Goal: Task Accomplishment & Management: Complete application form

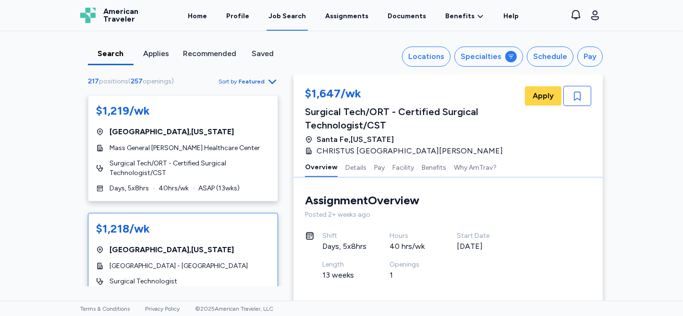
click at [162, 264] on span "[GEOGRAPHIC_DATA] - [GEOGRAPHIC_DATA]" at bounding box center [178, 267] width 138 height 10
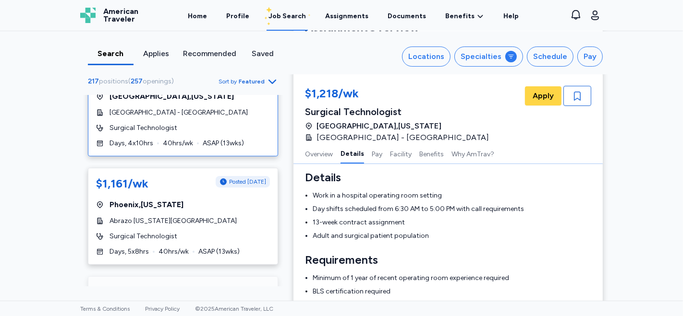
scroll to position [20, 0]
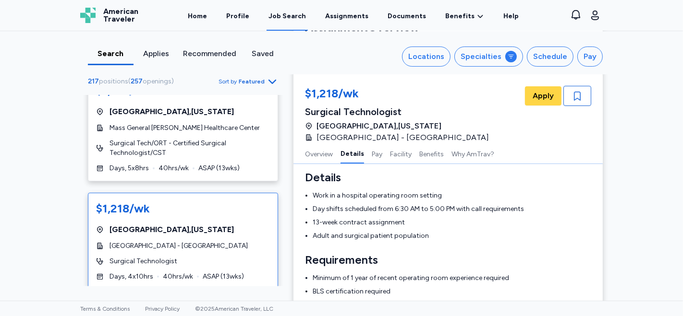
click at [157, 246] on span "[GEOGRAPHIC_DATA] - [GEOGRAPHIC_DATA]" at bounding box center [178, 247] width 138 height 10
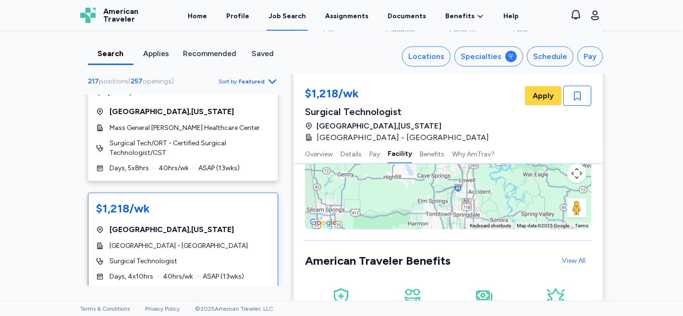
scroll to position [1014, 0]
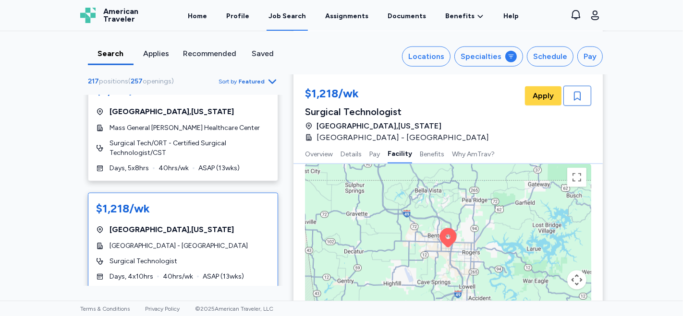
click at [449, 257] on div "To activate drag with keyboard, press Alt + Enter. Once in keyboard drag state,…" at bounding box center [448, 249] width 286 height 173
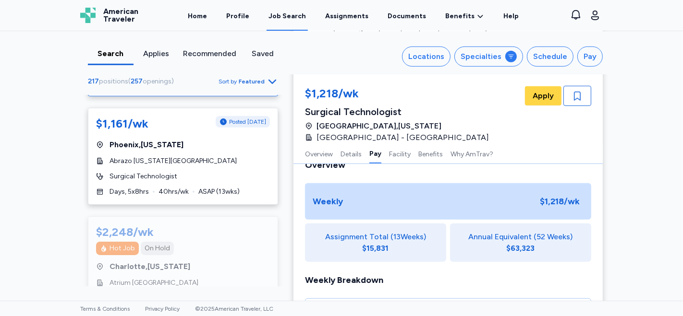
scroll to position [228, 0]
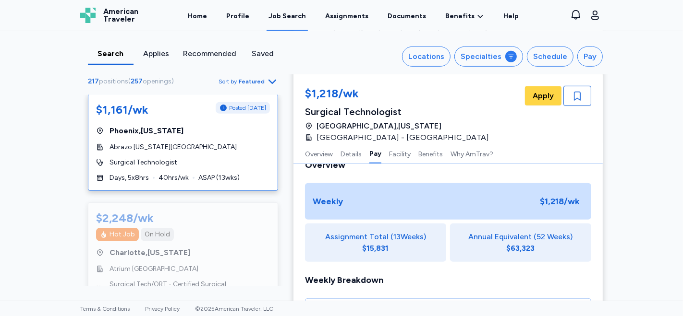
click at [188, 134] on div "[GEOGRAPHIC_DATA] , [US_STATE]" at bounding box center [183, 131] width 174 height 12
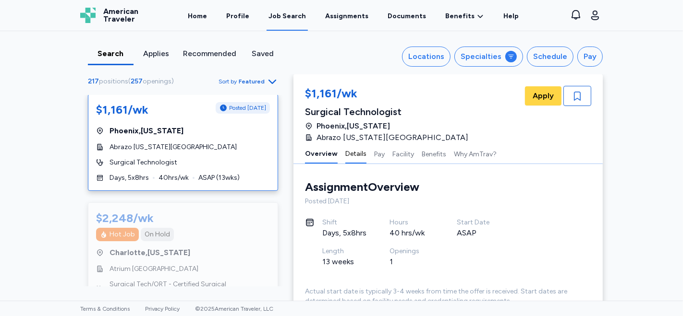
click at [349, 157] on button "Details" at bounding box center [355, 154] width 21 height 20
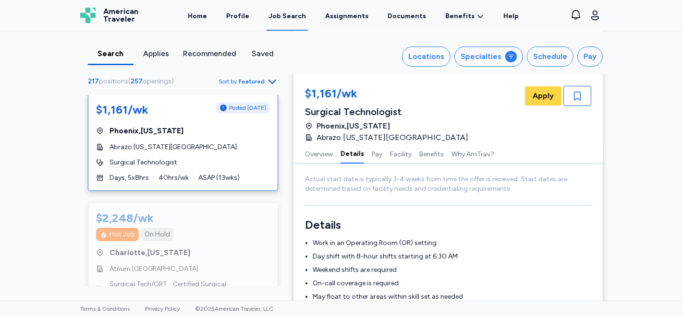
scroll to position [151, 0]
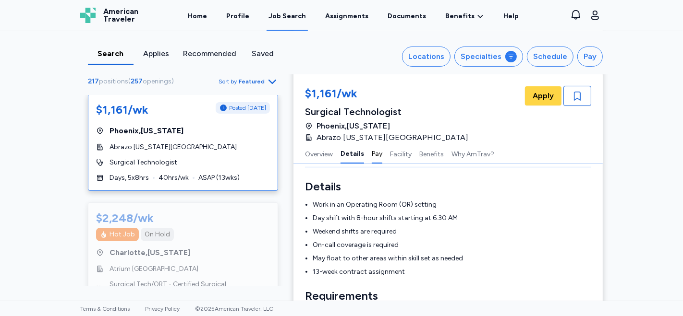
click at [372, 158] on button "Pay" at bounding box center [377, 154] width 11 height 20
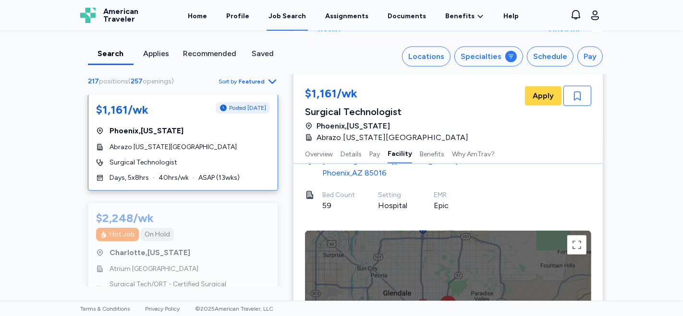
scroll to position [1035, 0]
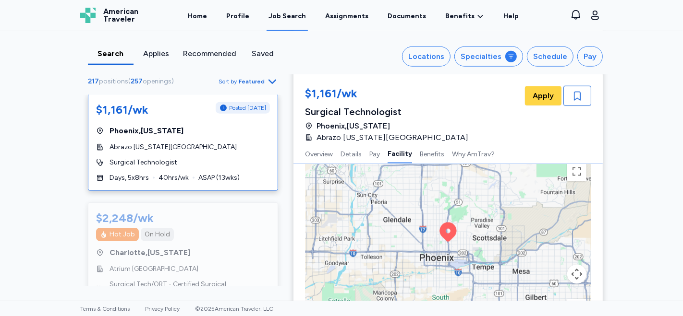
click at [48, 223] on div "Search Applies Recommended Saved Locations Specialties Schedule Pay 217 positio…" at bounding box center [341, 166] width 683 height 270
click at [211, 147] on div "Abrazo [US_STATE][GEOGRAPHIC_DATA]" at bounding box center [183, 148] width 174 height 10
click at [539, 95] on span "Apply" at bounding box center [543, 96] width 21 height 12
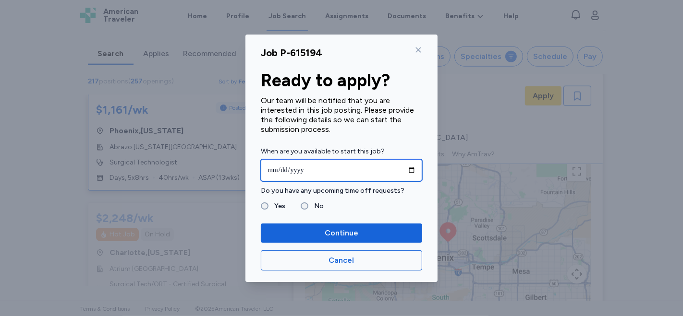
click at [272, 169] on input "date" at bounding box center [341, 170] width 161 height 22
type input "**********"
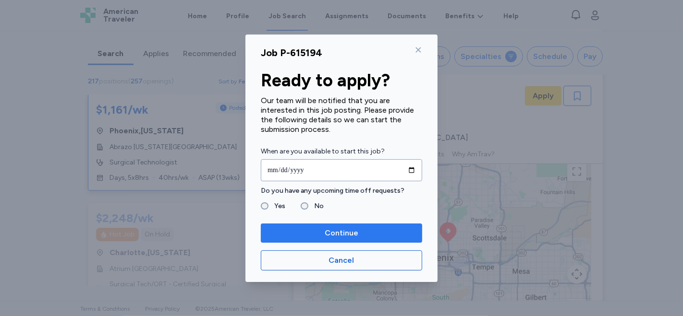
click at [325, 233] on span "Continue" at bounding box center [342, 234] width 34 height 12
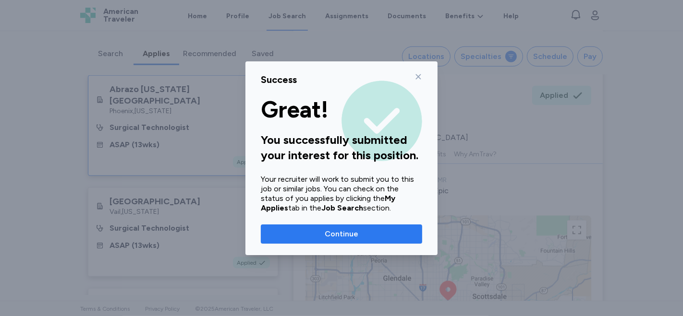
click at [343, 234] on span "Continue" at bounding box center [342, 235] width 34 height 12
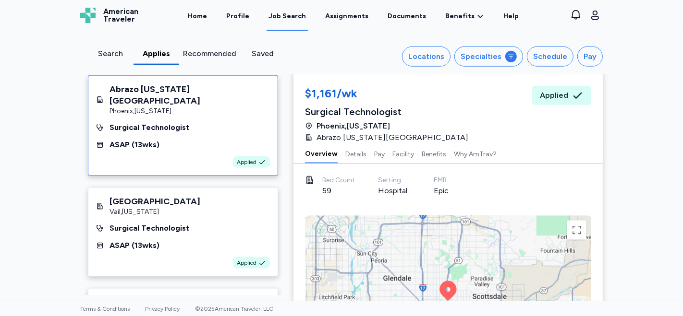
click at [319, 151] on button "Overview" at bounding box center [321, 154] width 33 height 20
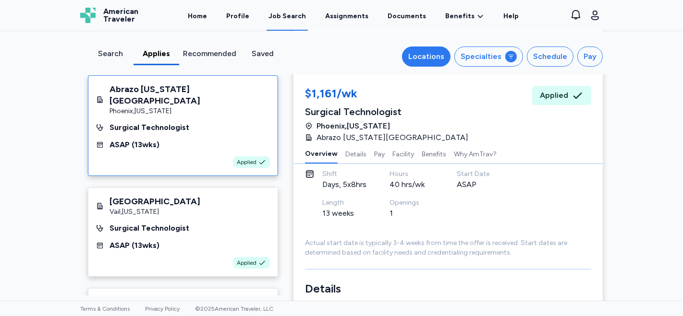
click at [429, 56] on div "Locations" at bounding box center [426, 57] width 36 height 12
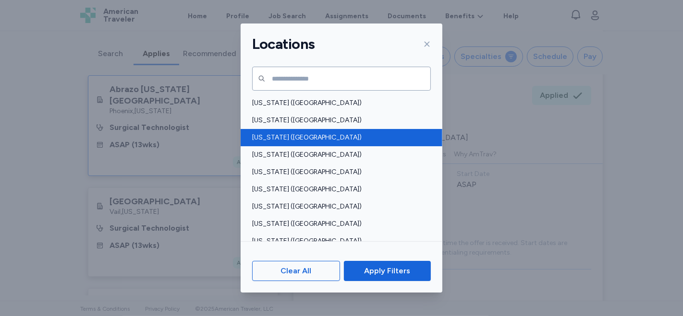
click at [276, 135] on span "[US_STATE] ([GEOGRAPHIC_DATA])" at bounding box center [338, 138] width 173 height 10
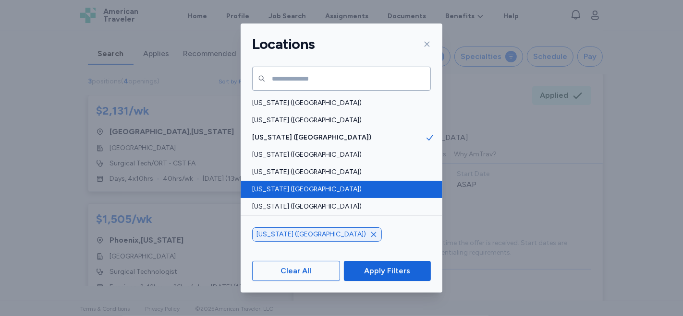
click at [274, 188] on span "[US_STATE] ([GEOGRAPHIC_DATA])" at bounding box center [338, 190] width 173 height 10
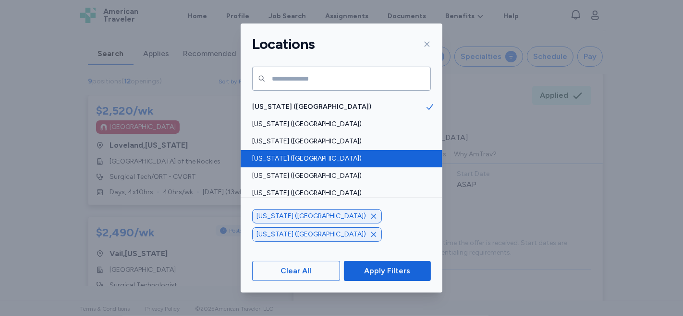
scroll to position [107, 0]
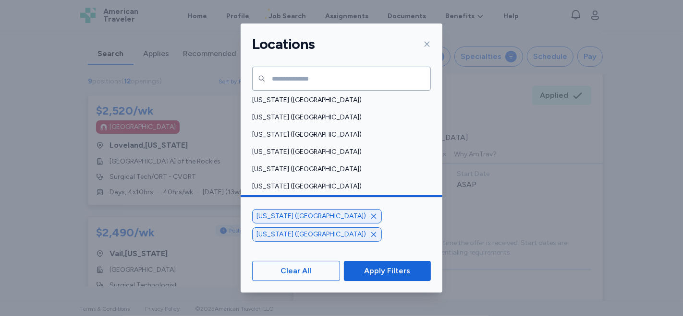
click at [284, 201] on span "[US_STATE] (ID)" at bounding box center [338, 204] width 173 height 10
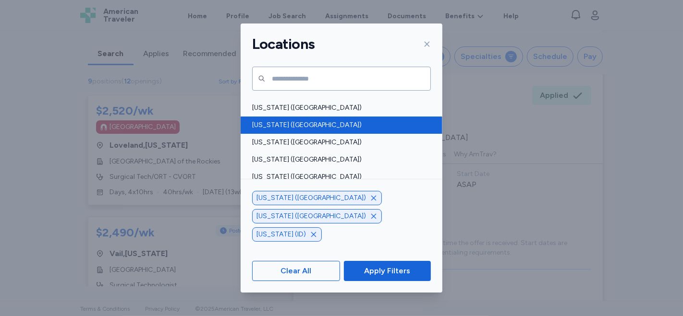
scroll to position [426, 0]
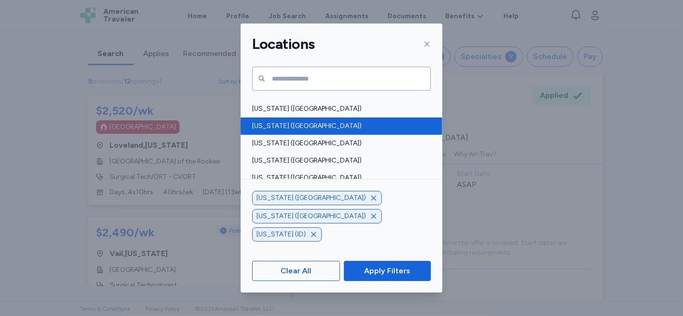
click at [303, 129] on span "[US_STATE] ([GEOGRAPHIC_DATA])" at bounding box center [338, 126] width 173 height 10
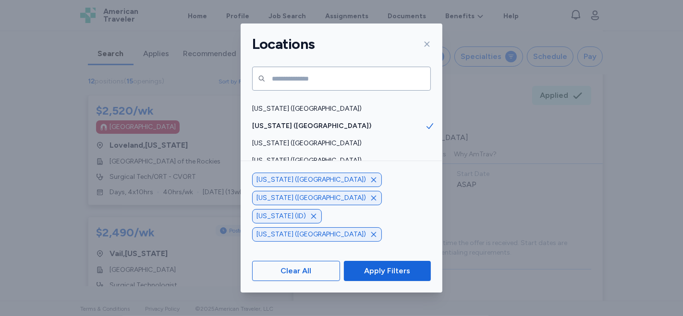
scroll to position [480, 0]
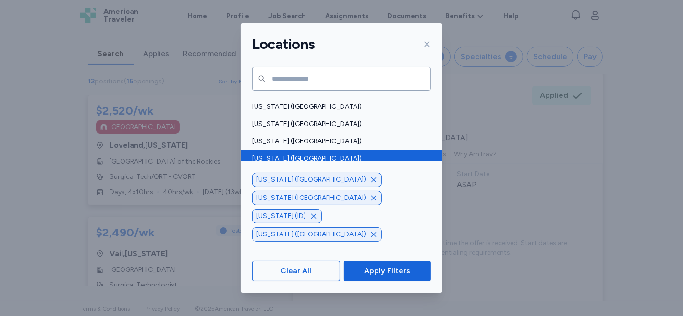
click at [301, 163] on span "[US_STATE] ([GEOGRAPHIC_DATA])" at bounding box center [338, 159] width 173 height 10
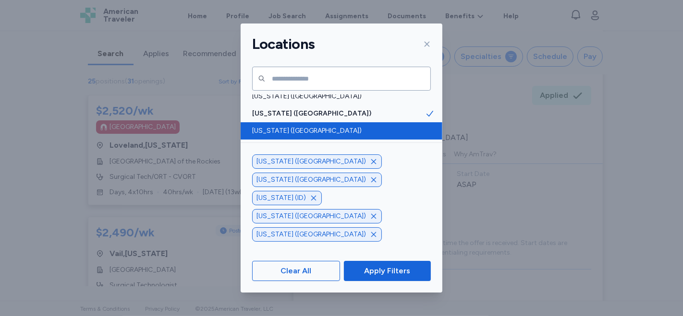
scroll to position [587, 0]
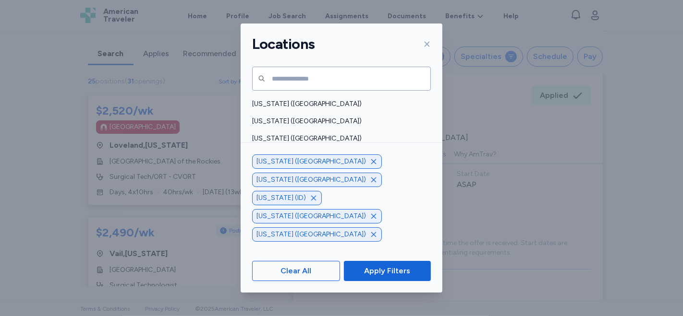
click at [281, 153] on span "[US_STATE] ([GEOGRAPHIC_DATA])" at bounding box center [338, 156] width 173 height 10
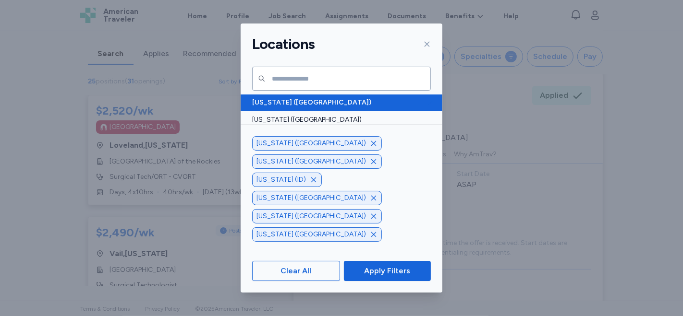
scroll to position [693, 0]
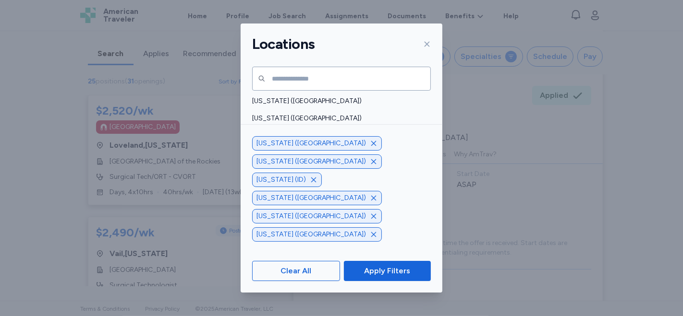
click at [289, 152] on span "[US_STATE] ([GEOGRAPHIC_DATA])" at bounding box center [338, 153] width 173 height 10
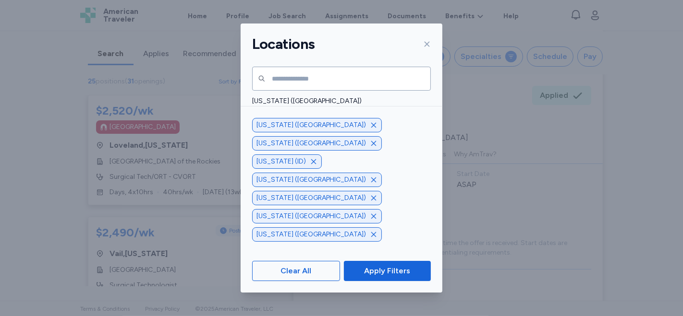
scroll to position [747, 0]
click at [303, 116] on span "[US_STATE] ([GEOGRAPHIC_DATA])" at bounding box center [338, 117] width 173 height 10
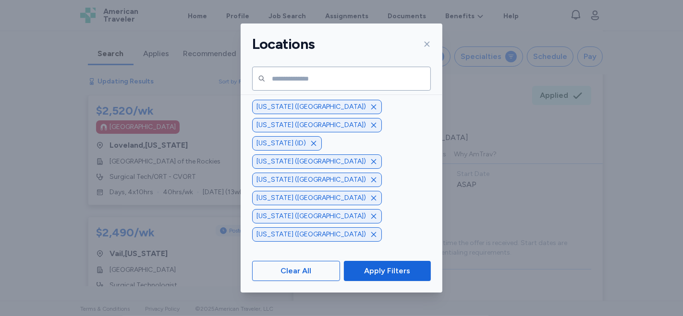
scroll to position [800, 0]
click at [297, 145] on span "[US_STATE] ([GEOGRAPHIC_DATA])" at bounding box center [338, 150] width 173 height 10
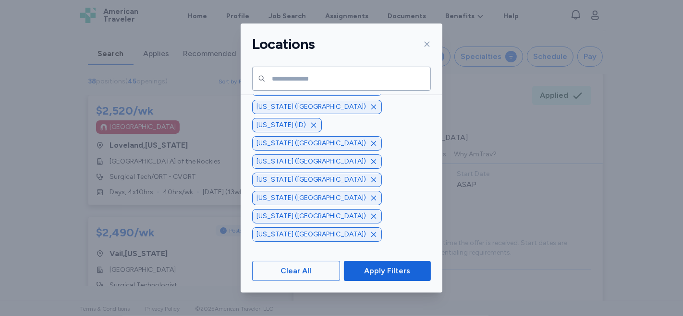
click at [410, 148] on span "[US_STATE] ([GEOGRAPHIC_DATA])" at bounding box center [338, 150] width 173 height 10
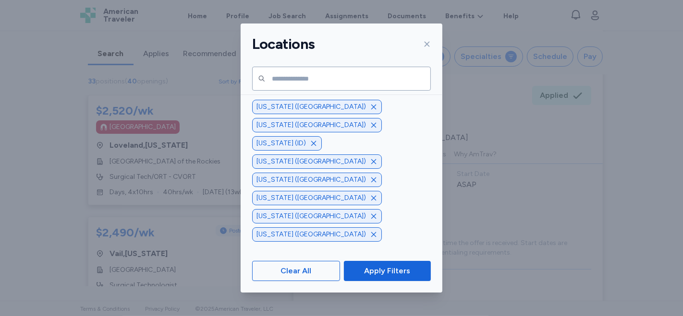
scroll to position [813, 0]
click at [367, 151] on span "[US_STATE] (WY)" at bounding box center [338, 154] width 173 height 10
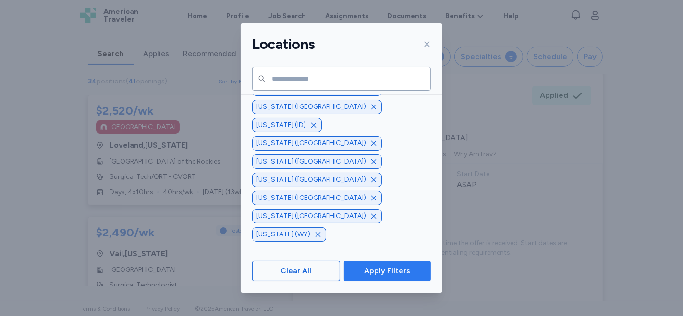
click at [386, 275] on span "Apply Filters" at bounding box center [387, 272] width 46 height 12
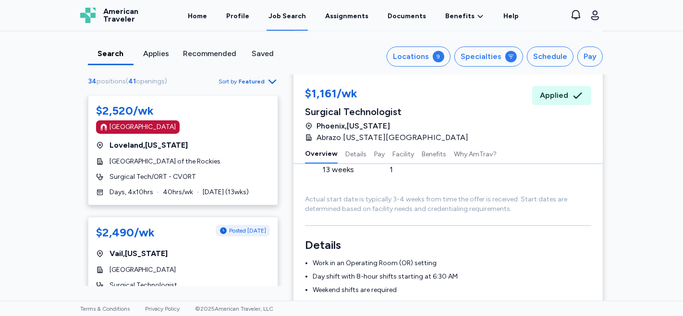
scroll to position [160, 0]
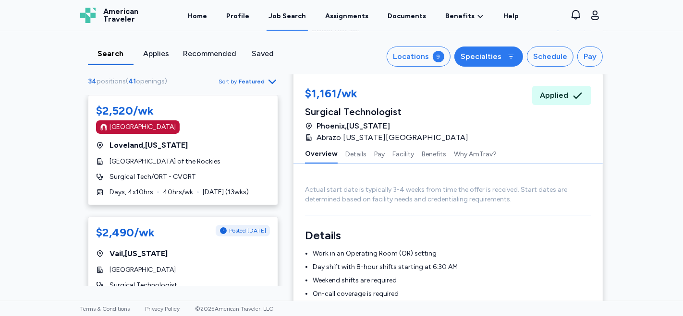
click at [488, 61] on div "Specialties" at bounding box center [480, 57] width 41 height 12
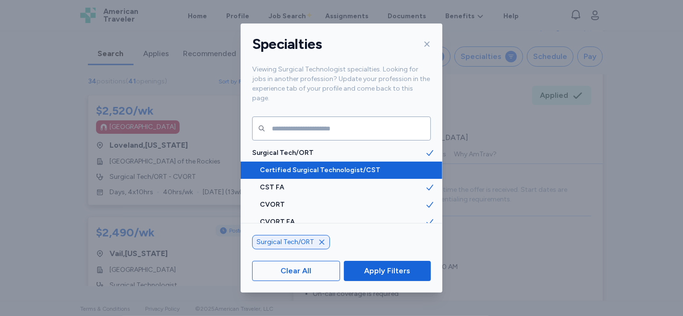
click at [368, 166] on span "Certified Surgical Technologist/CST" at bounding box center [342, 171] width 165 height 10
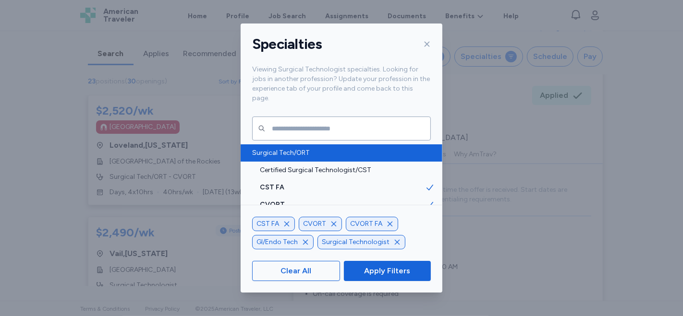
click at [341, 148] on span "Surgical Tech/ORT" at bounding box center [338, 153] width 173 height 10
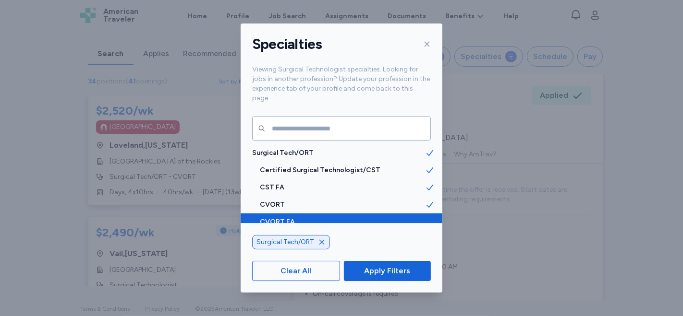
click at [426, 218] on icon at bounding box center [430, 223] width 10 height 10
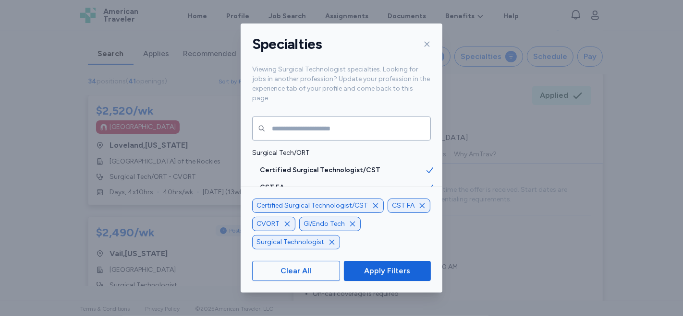
click at [421, 207] on icon "button" at bounding box center [422, 206] width 8 height 8
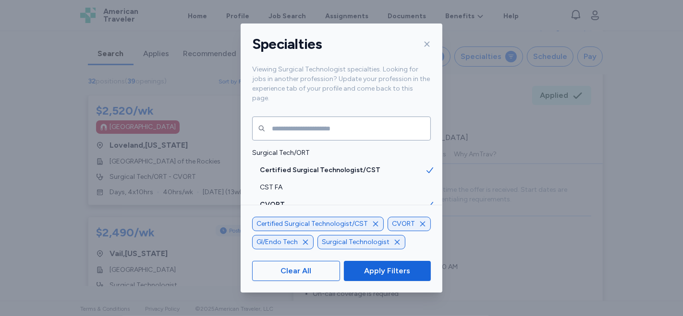
click at [299, 243] on div "GI/Endo Tech" at bounding box center [282, 242] width 61 height 14
click at [305, 241] on icon "button" at bounding box center [306, 243] width 8 height 8
click at [419, 221] on icon "button" at bounding box center [423, 224] width 8 height 8
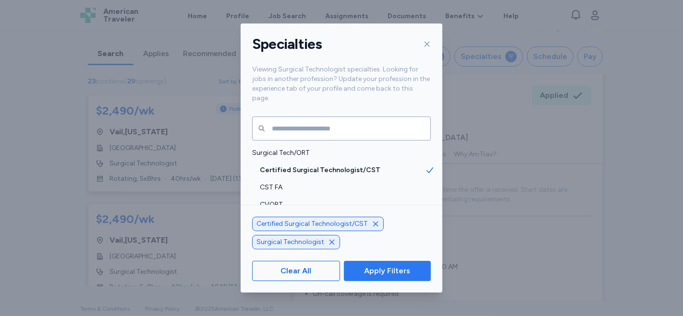
click at [394, 267] on span "Apply Filters" at bounding box center [387, 272] width 46 height 12
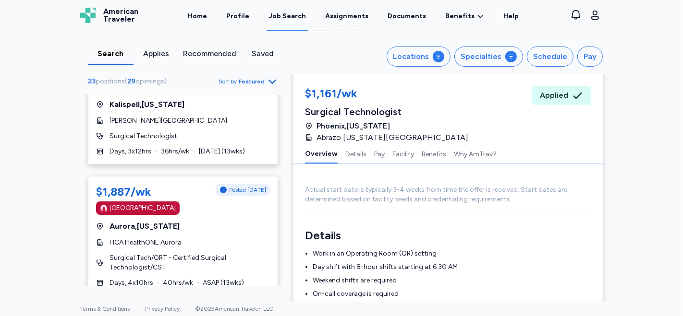
scroll to position [289, 0]
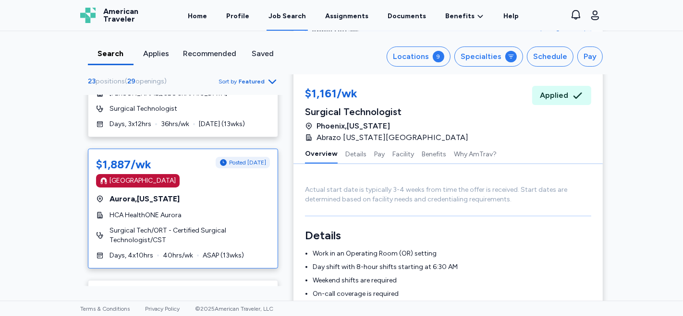
click at [215, 195] on div "[GEOGRAPHIC_DATA] , [US_STATE]" at bounding box center [183, 200] width 174 height 12
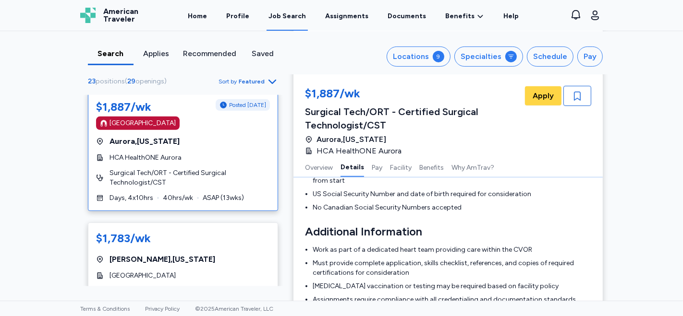
scroll to position [369, 0]
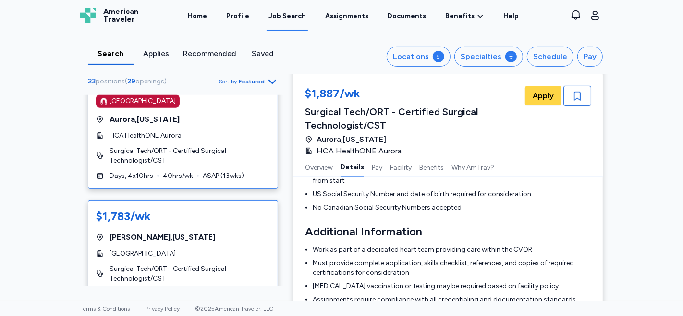
click at [203, 239] on div "[GEOGRAPHIC_DATA] , [US_STATE]" at bounding box center [183, 238] width 174 height 12
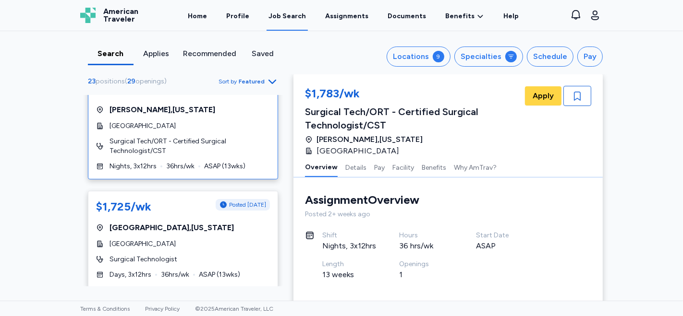
scroll to position [508, 0]
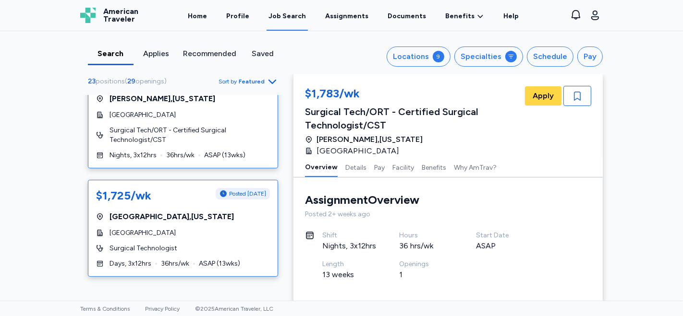
click at [230, 231] on div "[GEOGRAPHIC_DATA]" at bounding box center [183, 234] width 174 height 10
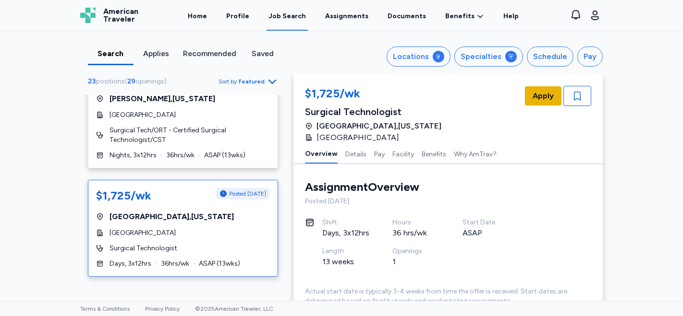
click at [535, 99] on span "Apply" at bounding box center [543, 96] width 21 height 12
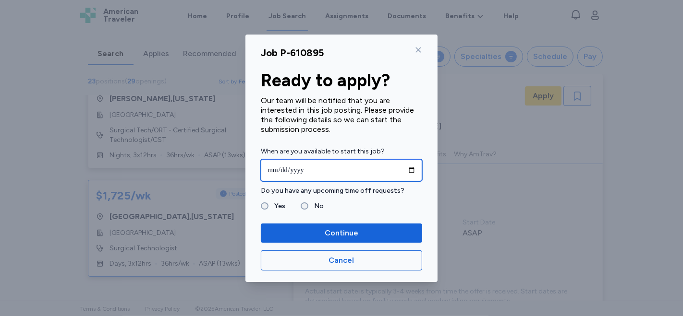
click at [272, 172] on input "date" at bounding box center [341, 170] width 161 height 22
type input "**********"
click at [322, 171] on input "**********" at bounding box center [341, 170] width 161 height 22
click at [308, 205] on label "No" at bounding box center [315, 207] width 15 height 12
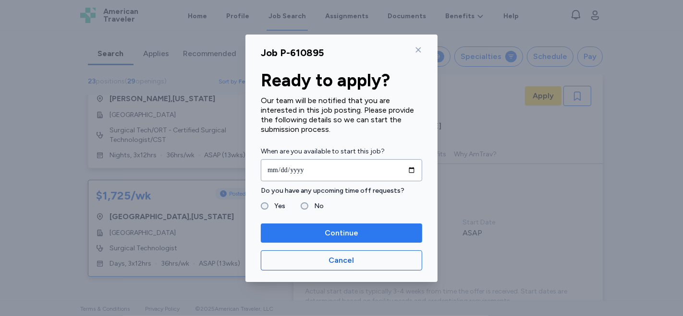
click at [359, 234] on span "Continue" at bounding box center [341, 234] width 146 height 12
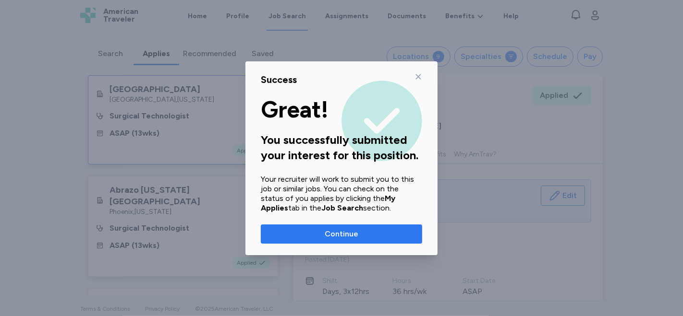
click at [362, 233] on span "Continue" at bounding box center [341, 235] width 146 height 12
